Goal: Information Seeking & Learning: Learn about a topic

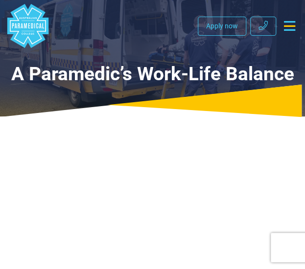
click at [6, 4] on link ".logo-block-c1{fill:#3CC5EE;} .logo-block-c2{fill:#FFF;} .logo-horizontal-c1{fi…" at bounding box center [28, 26] width 44 height 44
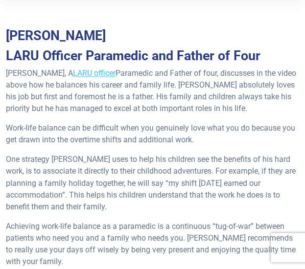
scroll to position [282, 0]
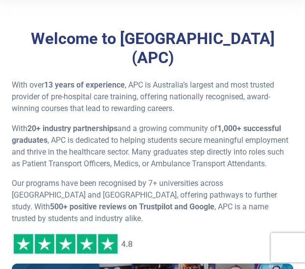
scroll to position [332, 0]
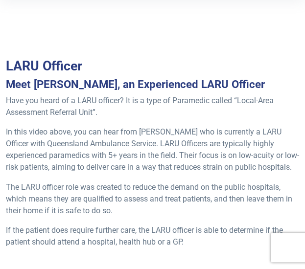
scroll to position [273, 0]
